Goal: Transaction & Acquisition: Purchase product/service

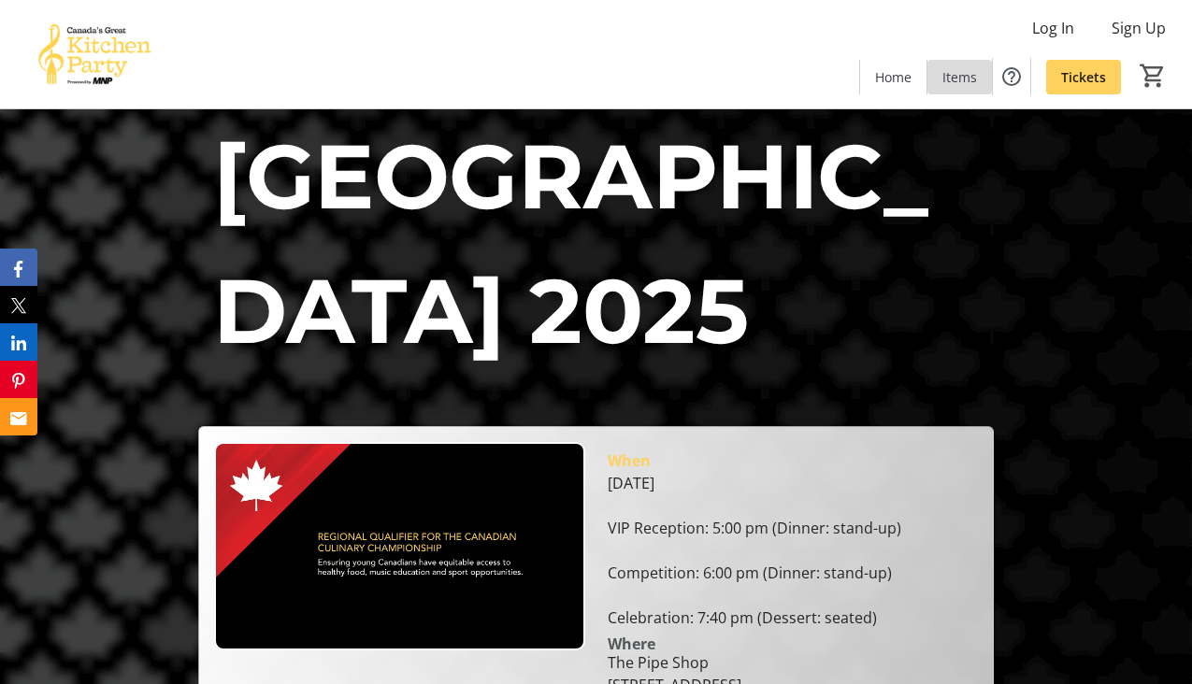
click at [968, 86] on span at bounding box center [960, 76] width 65 height 45
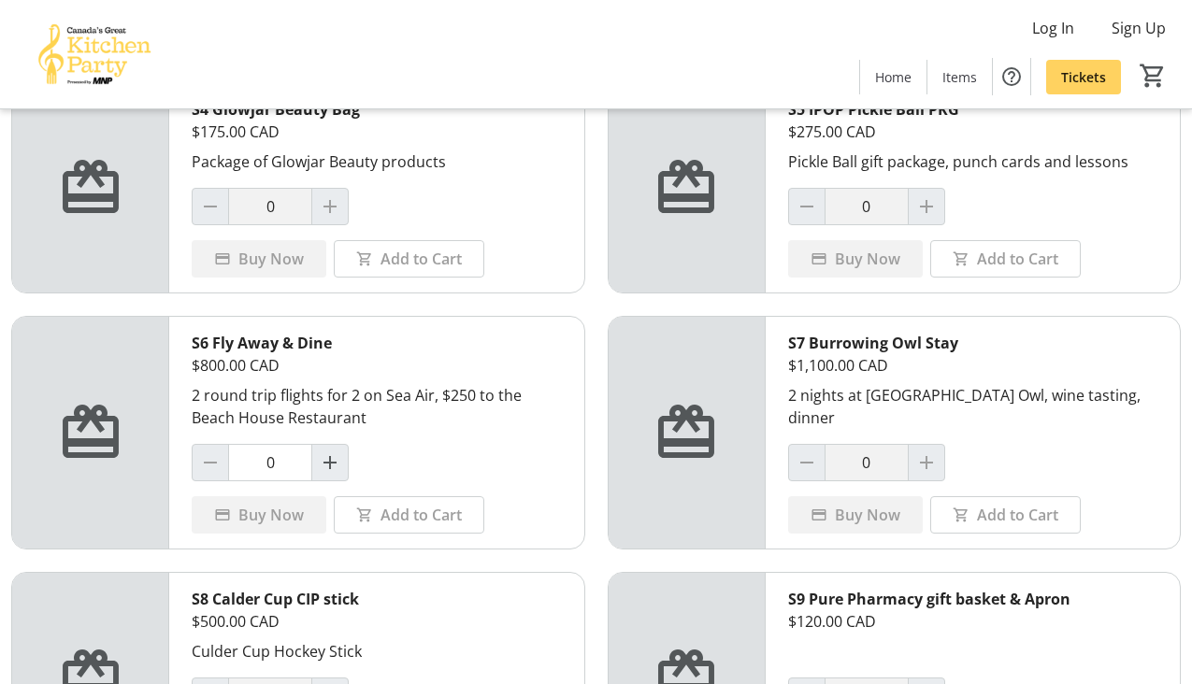
scroll to position [627, 0]
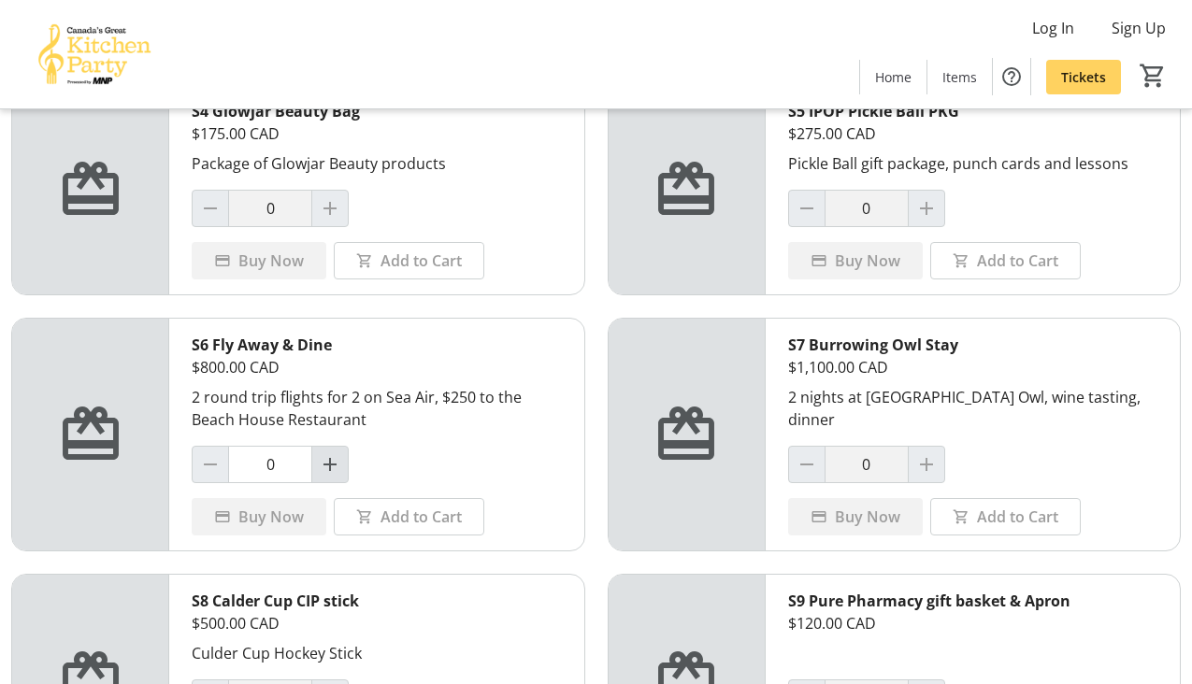
click at [329, 453] on button "Increment by one" at bounding box center [330, 465] width 36 height 36
click at [394, 520] on span "Add to Cart" at bounding box center [421, 517] width 81 height 22
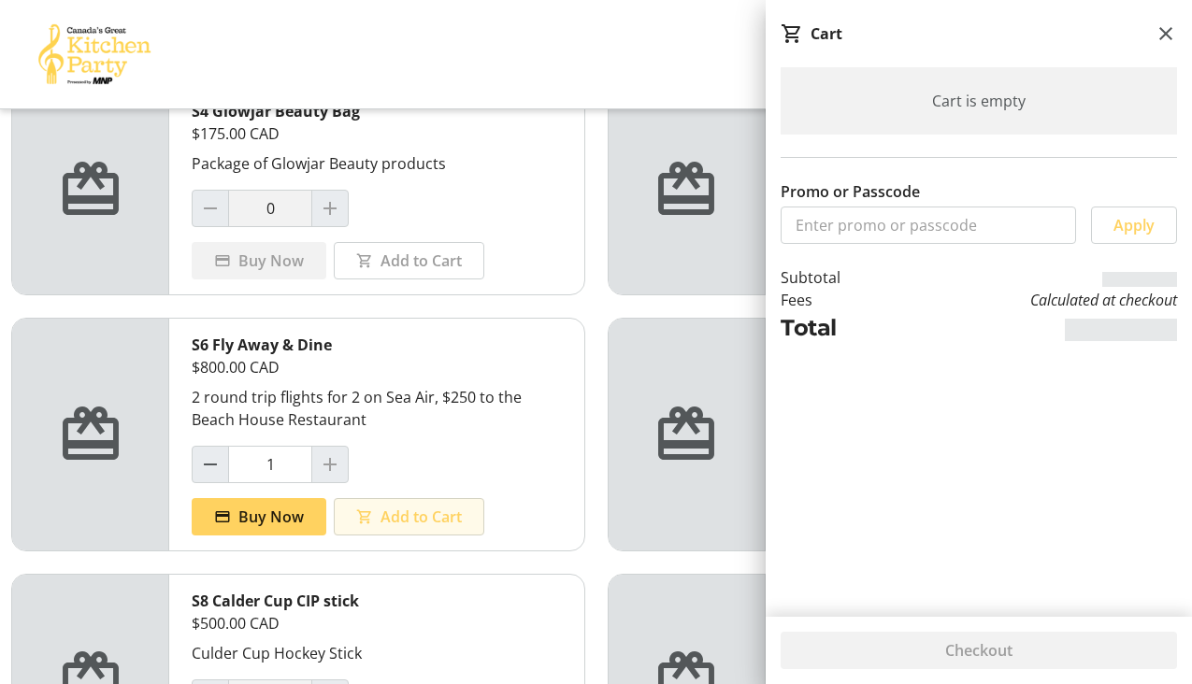
type input "0"
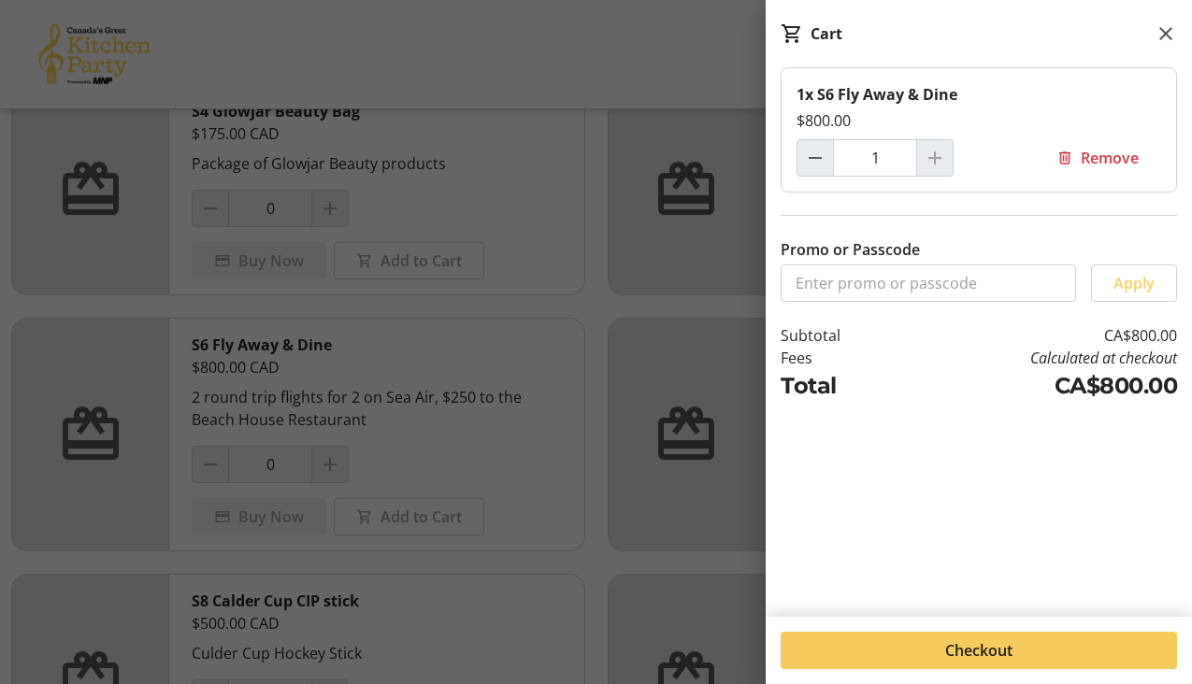
click at [1007, 652] on span "Checkout" at bounding box center [978, 651] width 67 height 22
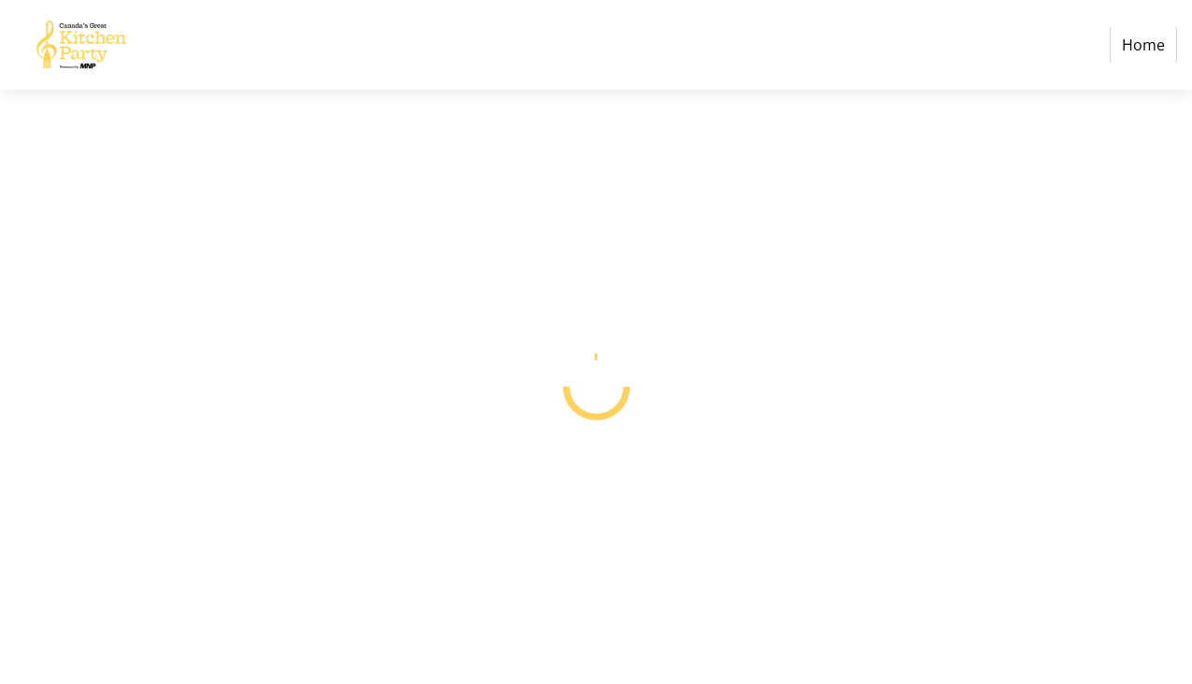
select select "CA"
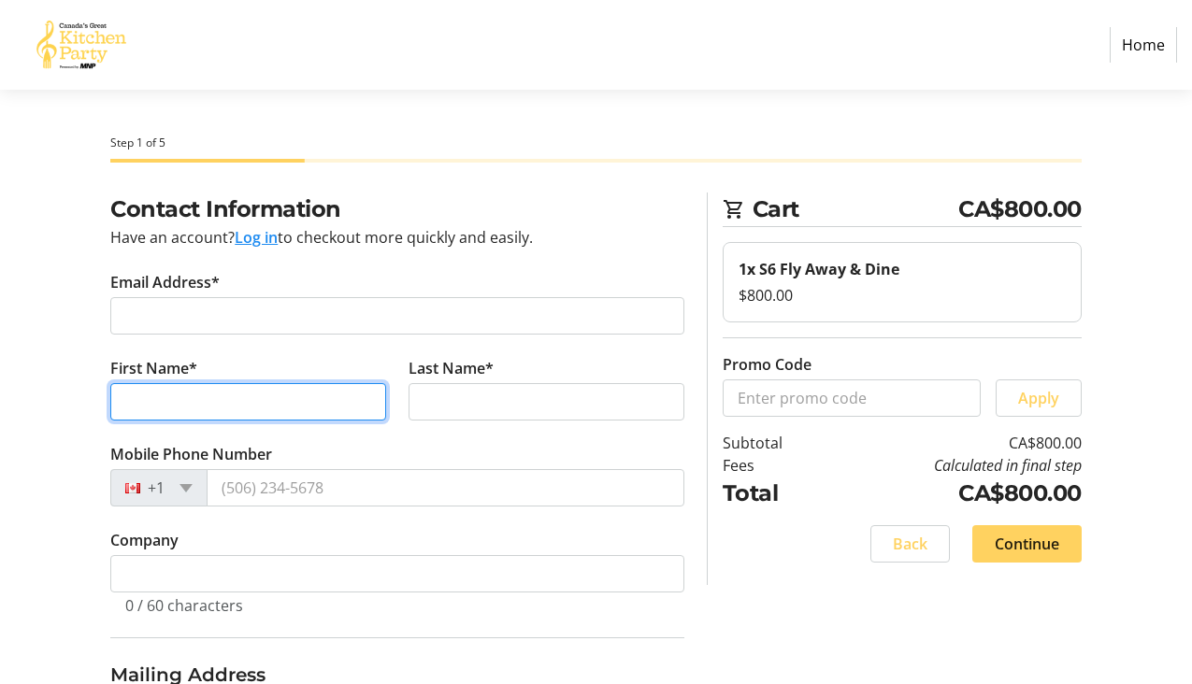
click at [161, 397] on input "First Name*" at bounding box center [248, 401] width 276 height 37
type input "[PERSON_NAME]"
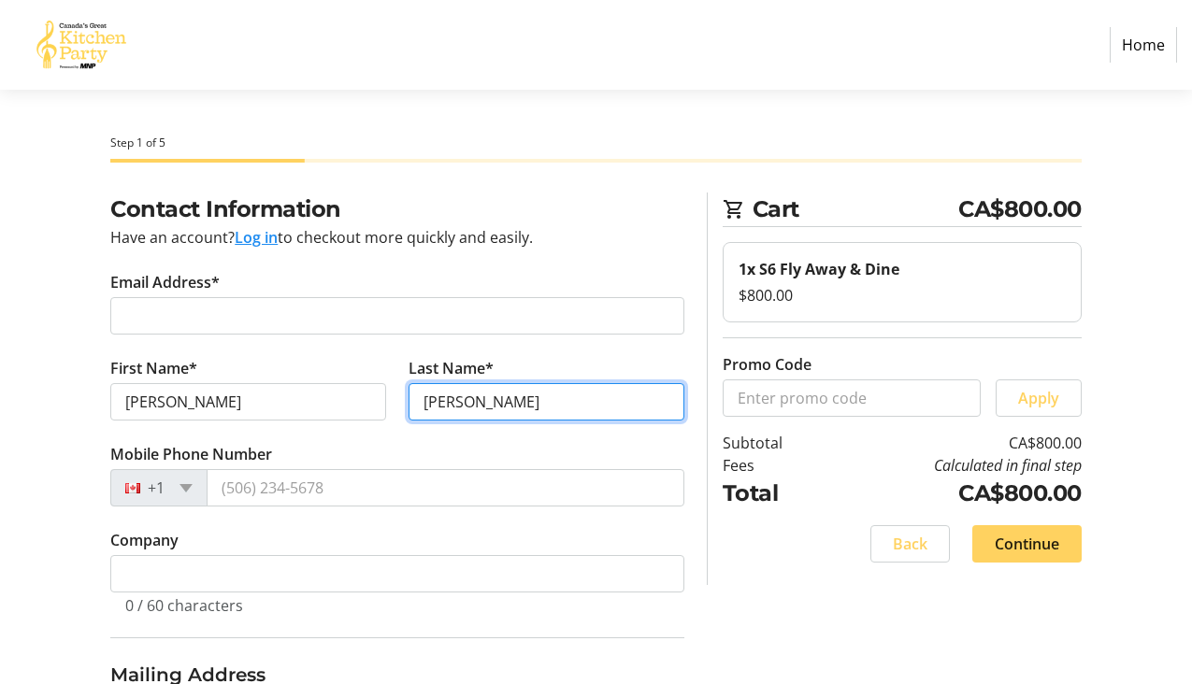
type input "[PERSON_NAME]"
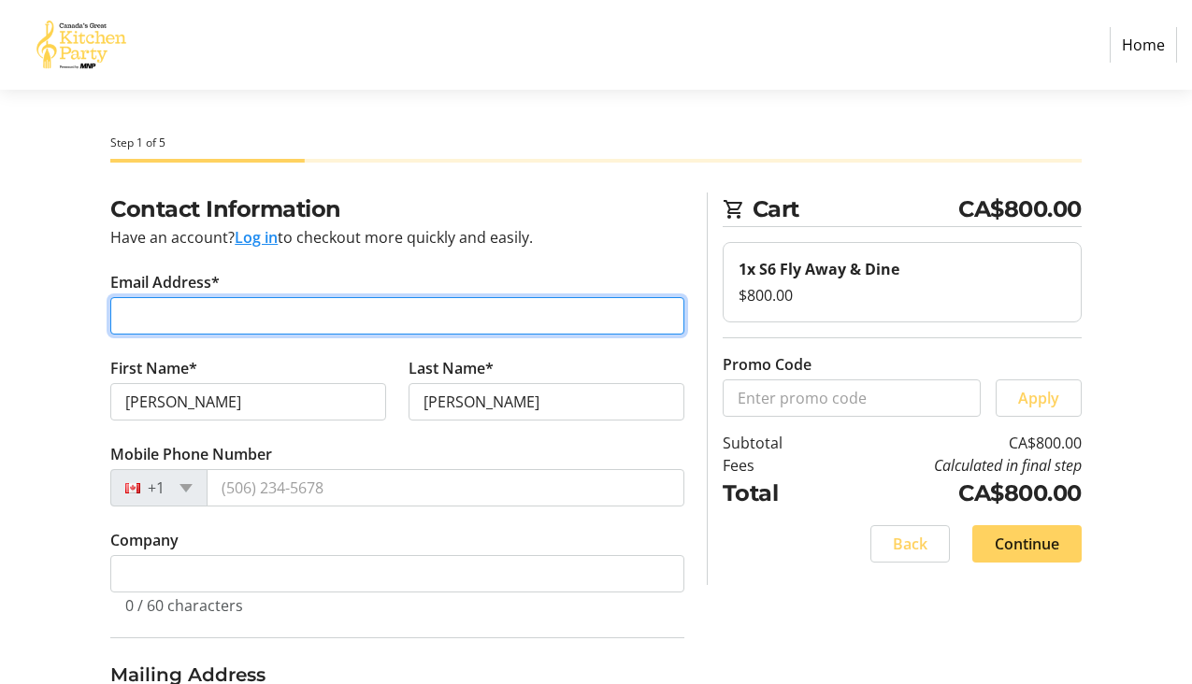
click at [219, 320] on input "Email Address*" at bounding box center [397, 315] width 574 height 37
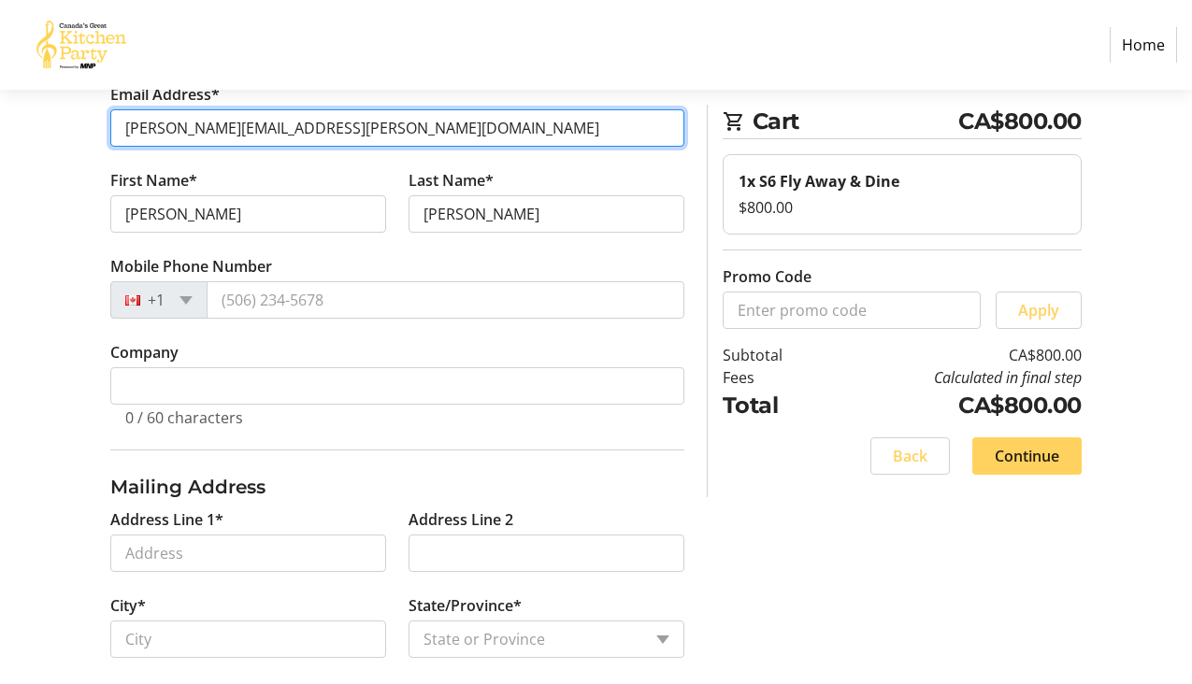
scroll to position [189, 0]
type input "[PERSON_NAME][EMAIL_ADDRESS][PERSON_NAME][DOMAIN_NAME]"
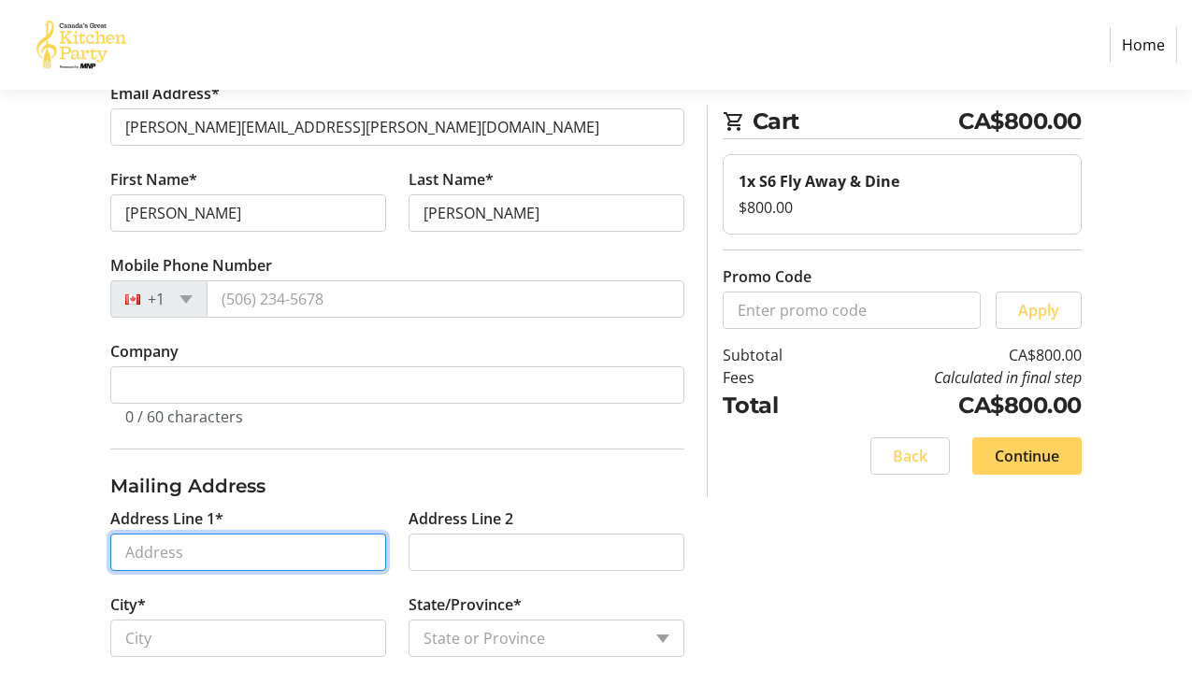
click at [189, 554] on input "Address Line 1*" at bounding box center [248, 552] width 276 height 37
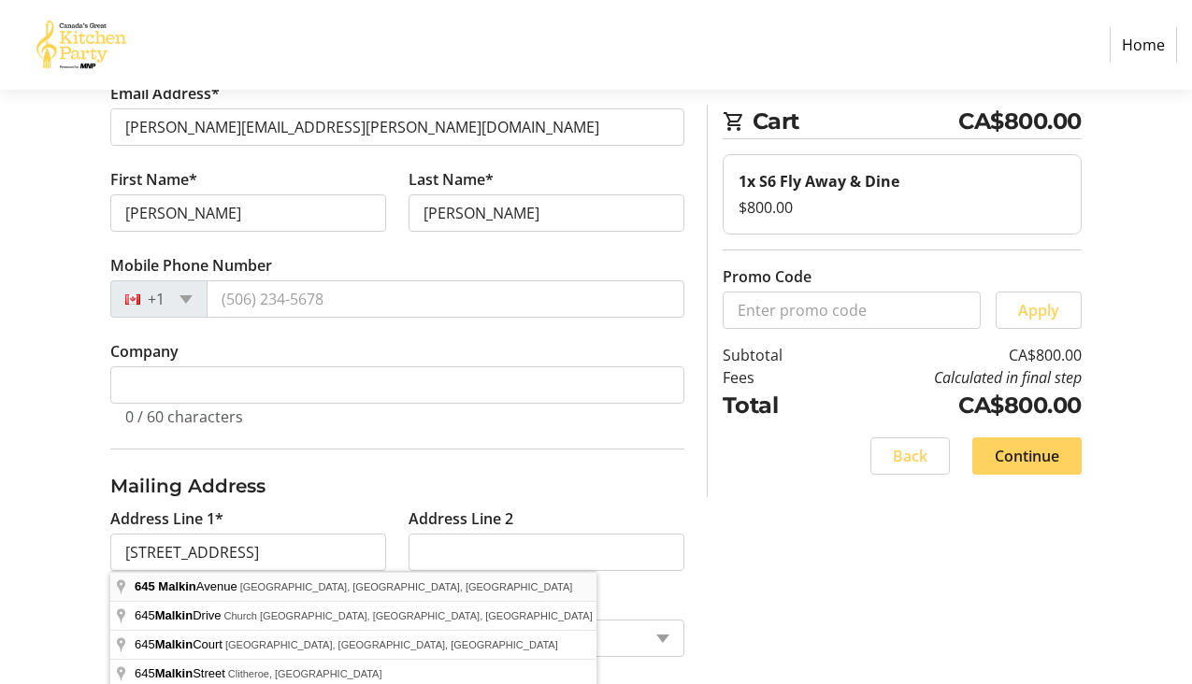
type input "[STREET_ADDRESS]"
type input "[GEOGRAPHIC_DATA]"
select select "BC"
type input "V6A 3V7"
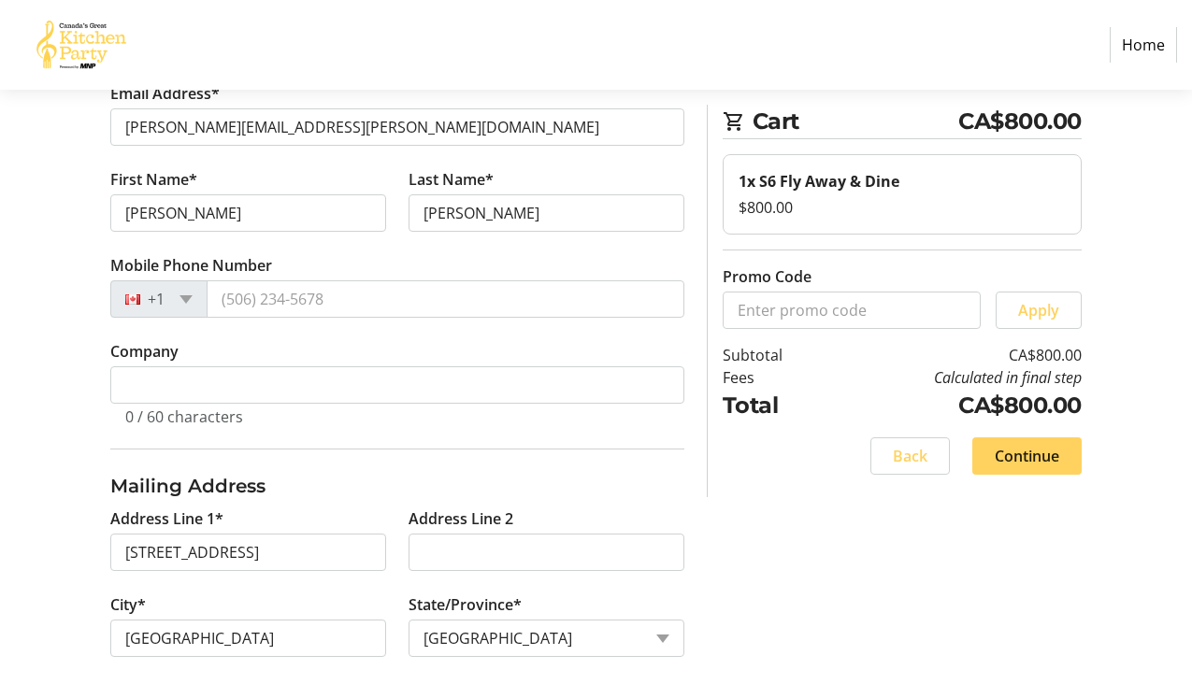
scroll to position [293, 0]
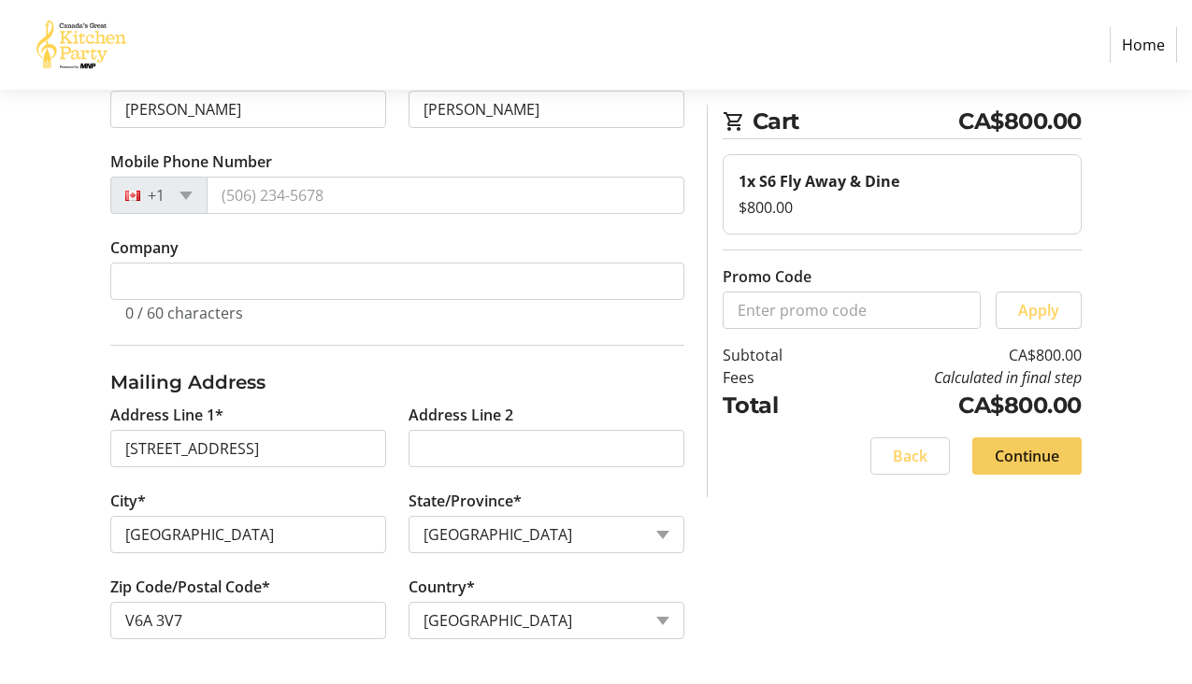
click at [1014, 462] on span "Continue" at bounding box center [1027, 456] width 65 height 22
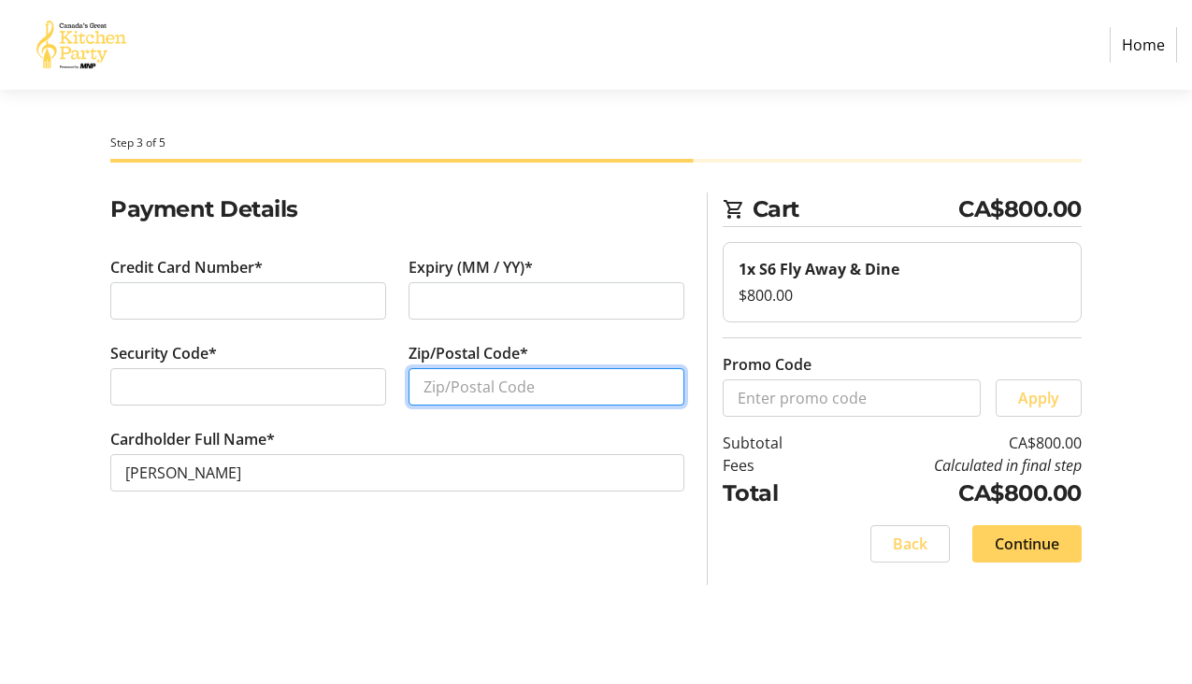
click at [469, 381] on input "Zip/Postal Code*" at bounding box center [547, 386] width 276 height 37
type input "V6A3V7"
click at [1016, 533] on span "Continue" at bounding box center [1027, 544] width 65 height 22
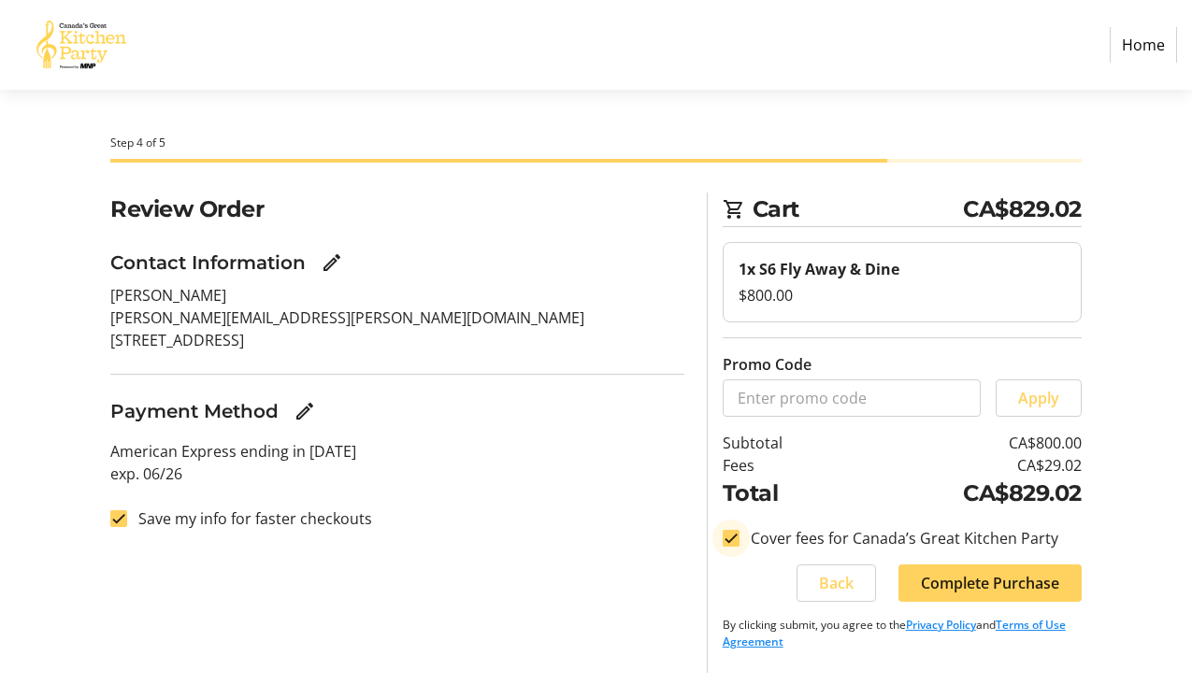
click at [727, 535] on input "Cover fees for Canada’s Great Kitchen Party" at bounding box center [731, 538] width 17 height 17
checkbox input "false"
click at [122, 520] on input "Save my info for faster checkouts" at bounding box center [118, 519] width 17 height 17
checkbox input "false"
click at [986, 588] on span "Complete Purchase" at bounding box center [990, 583] width 138 height 22
